Goal: Information Seeking & Learning: Learn about a topic

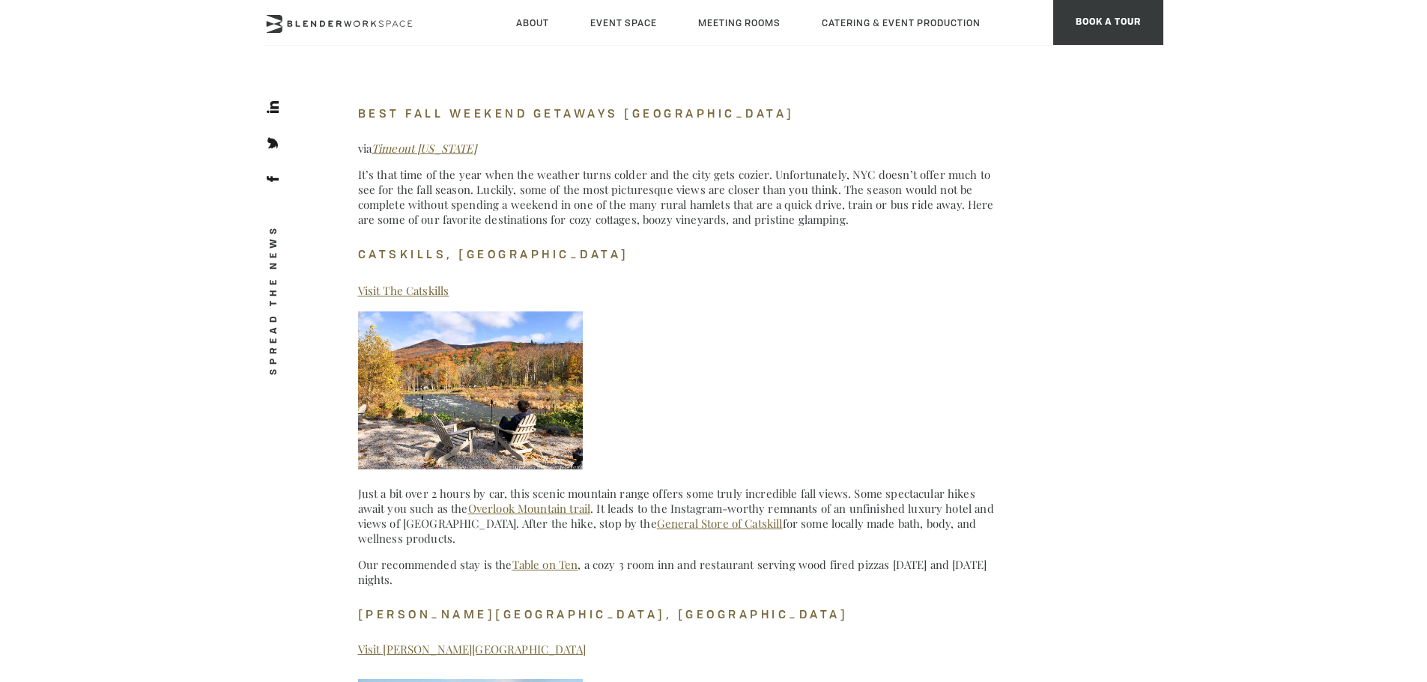
scroll to position [524, 0]
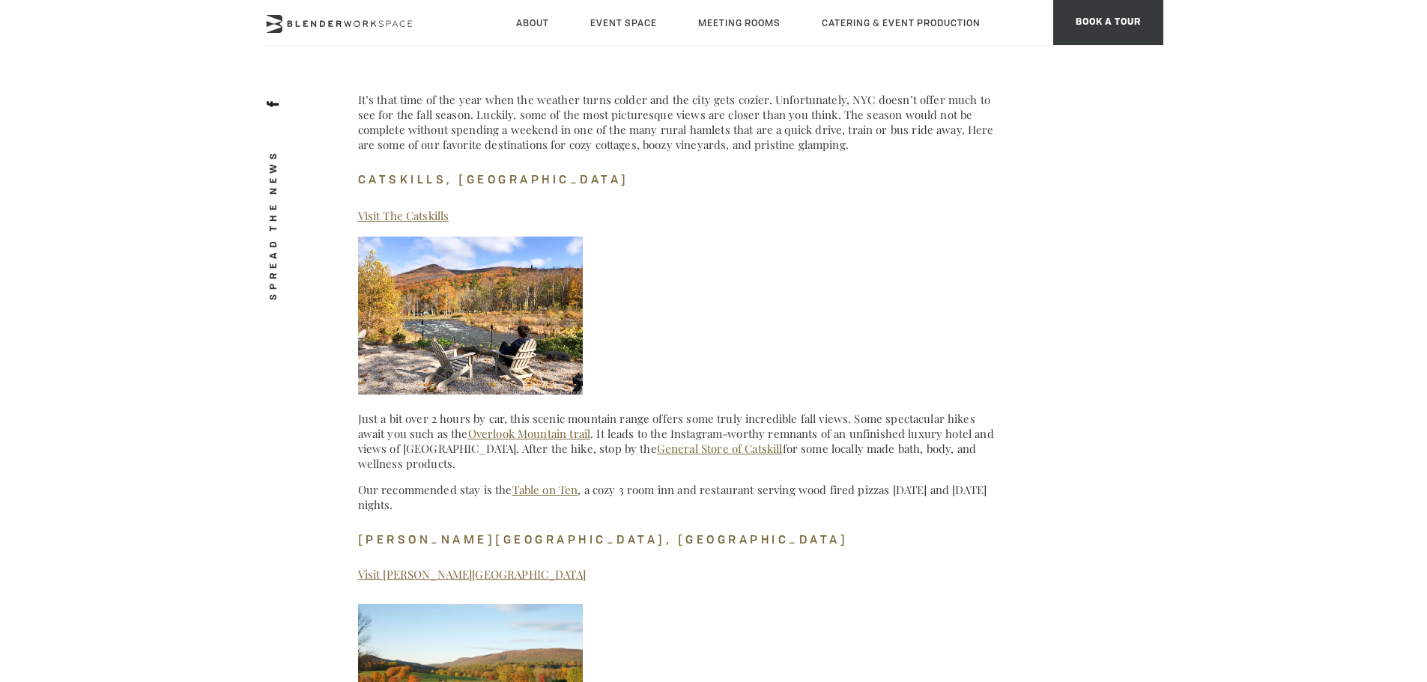
click at [504, 543] on h4 "[PERSON_NAME][GEOGRAPHIC_DATA], [GEOGRAPHIC_DATA]" at bounding box center [676, 539] width 637 height 25
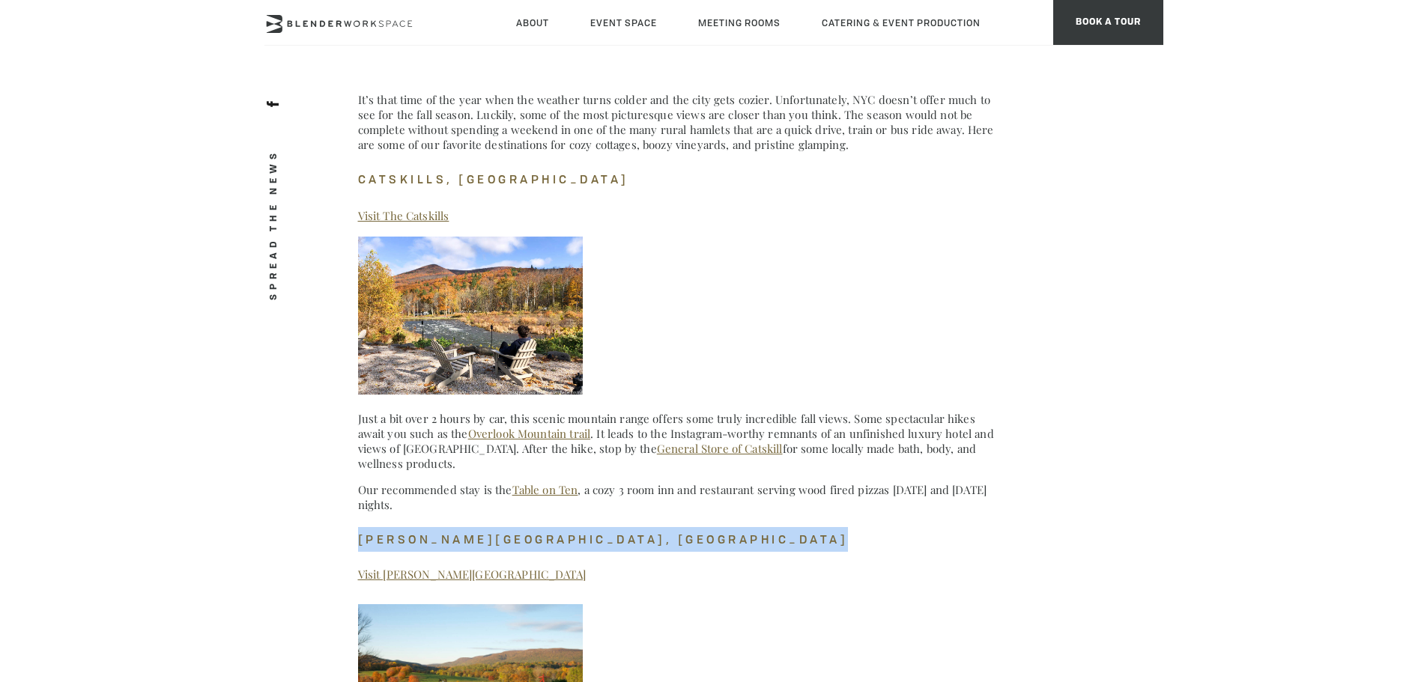
click at [504, 543] on h4 "[PERSON_NAME][GEOGRAPHIC_DATA], [GEOGRAPHIC_DATA]" at bounding box center [676, 539] width 637 height 25
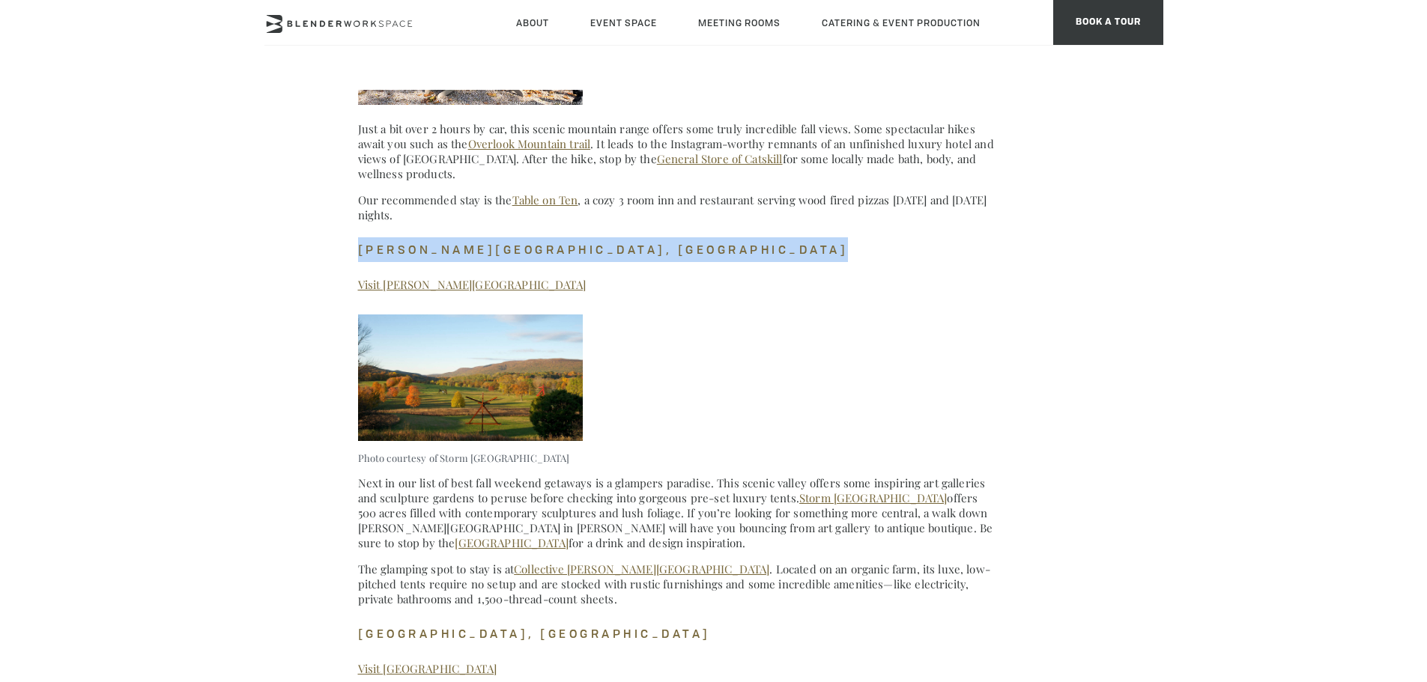
scroll to position [824, 0]
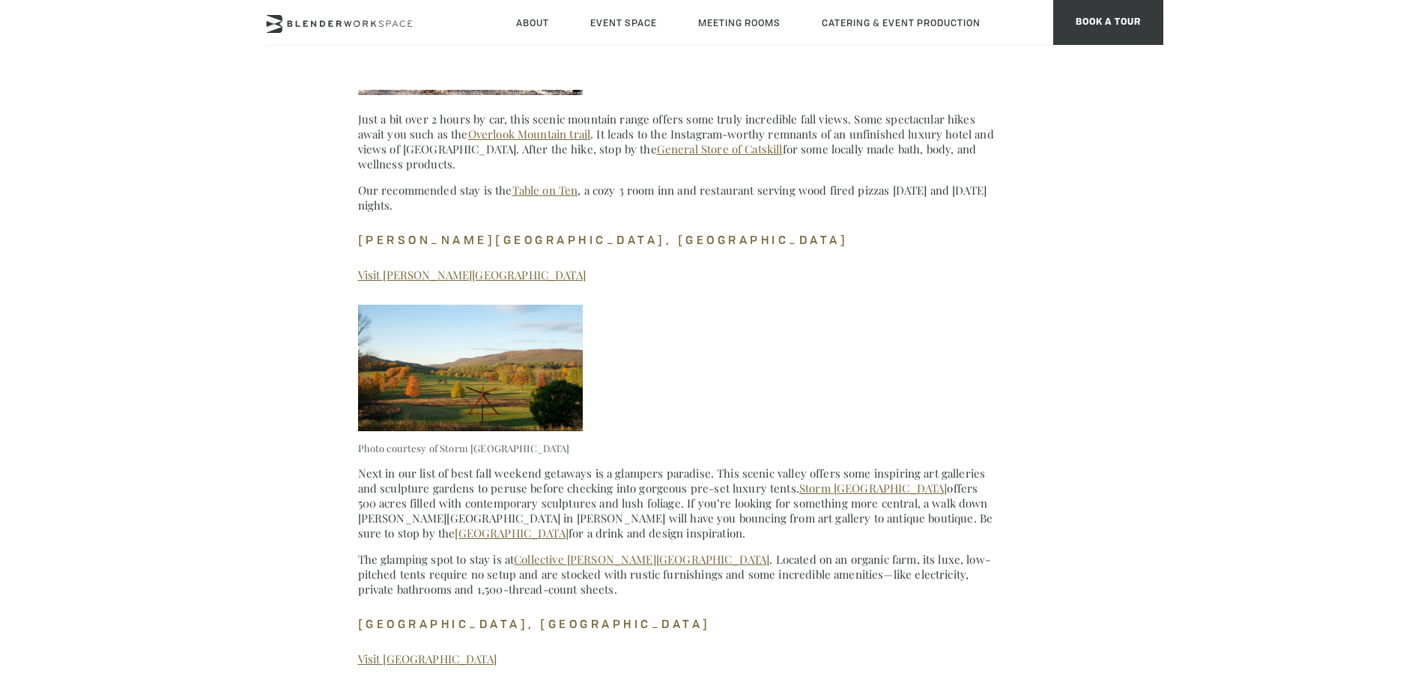
click at [679, 495] on p "Next in our list of best fall weekend getaways is a glampers paradise. This sce…" at bounding box center [676, 503] width 637 height 75
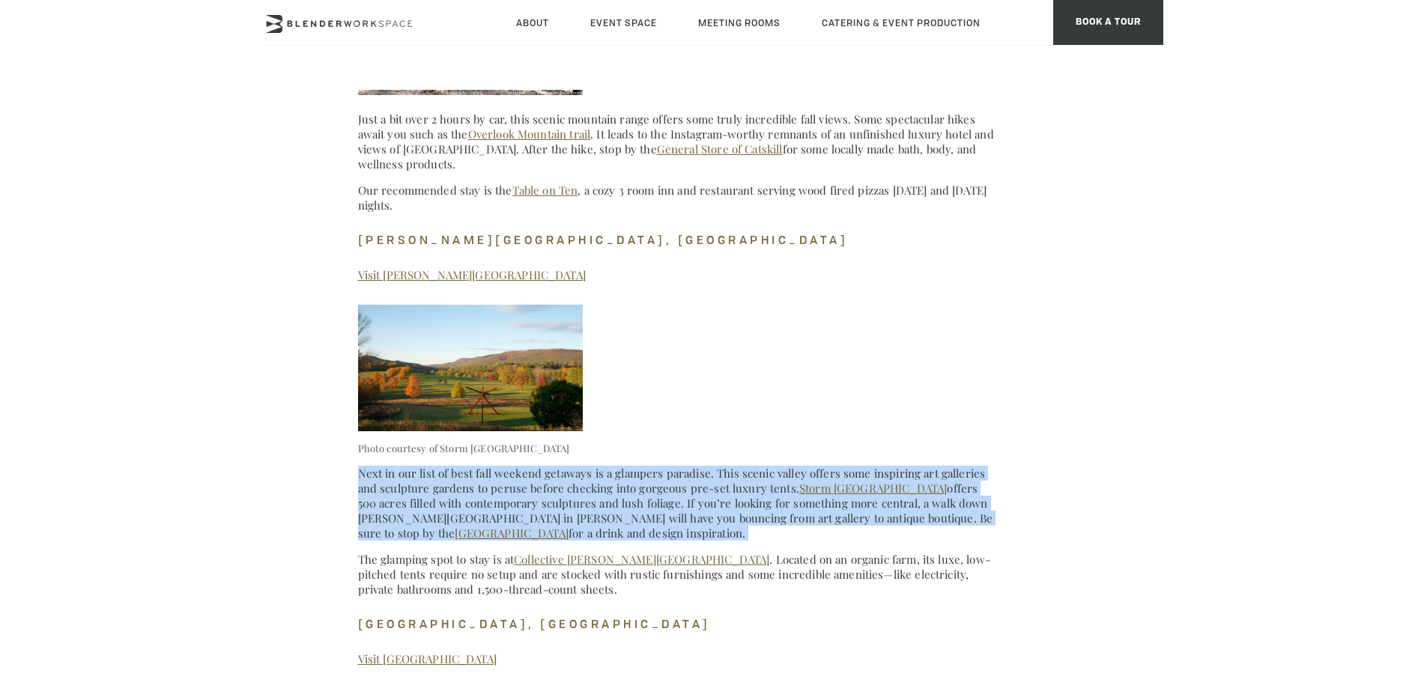
click at [679, 495] on p "Next in our list of best fall weekend getaways is a glampers paradise. This sce…" at bounding box center [676, 503] width 637 height 75
click at [814, 488] on link "Storm [GEOGRAPHIC_DATA]" at bounding box center [873, 488] width 148 height 15
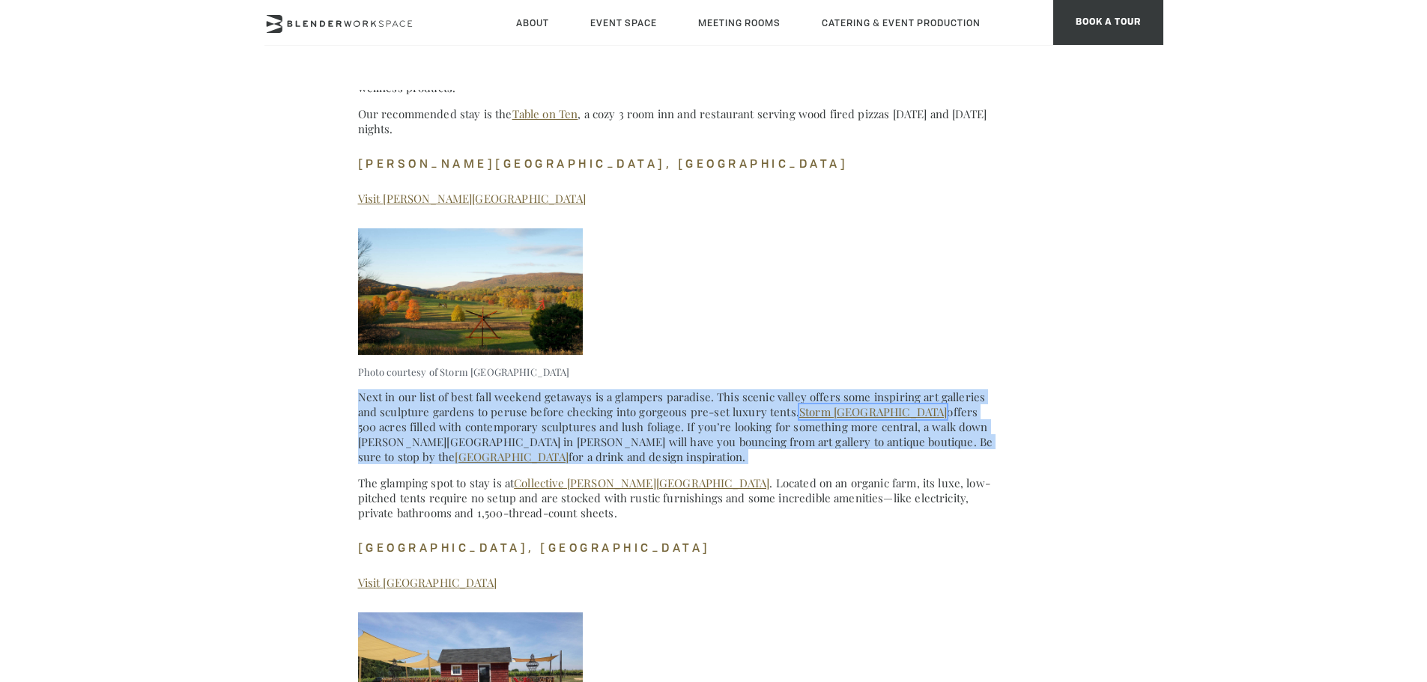
scroll to position [1124, 0]
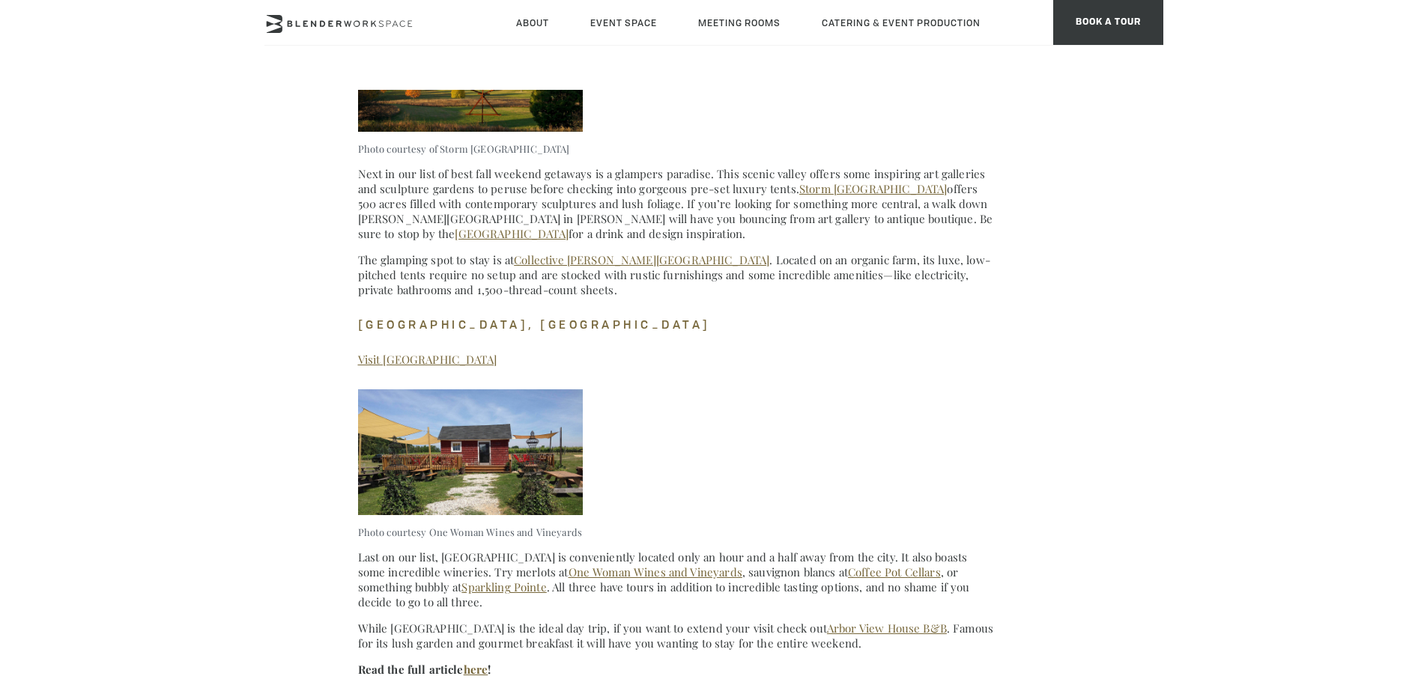
click at [540, 321] on h4 "[GEOGRAPHIC_DATA], [GEOGRAPHIC_DATA]" at bounding box center [676, 324] width 637 height 25
click at [540, 322] on h4 "[GEOGRAPHIC_DATA], [GEOGRAPHIC_DATA]" at bounding box center [676, 324] width 637 height 25
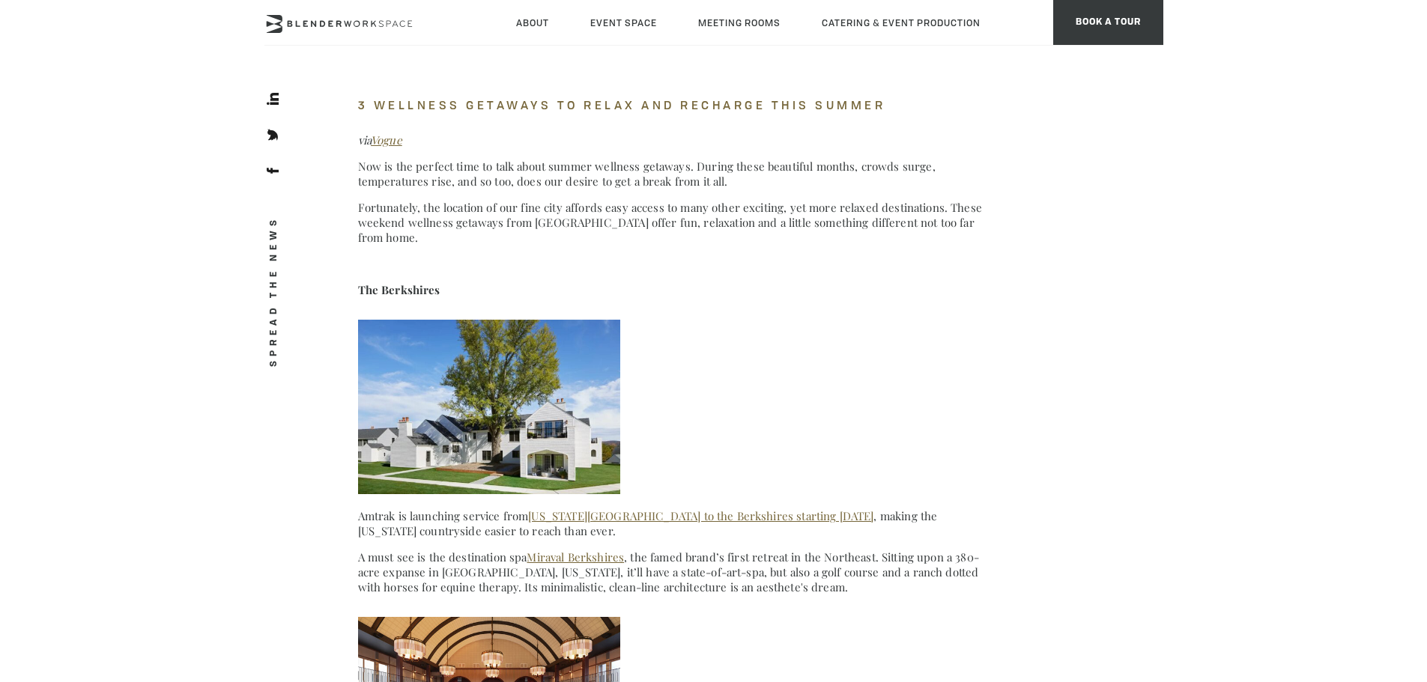
scroll to position [2622, 0]
